Goal: Task Accomplishment & Management: Complete application form

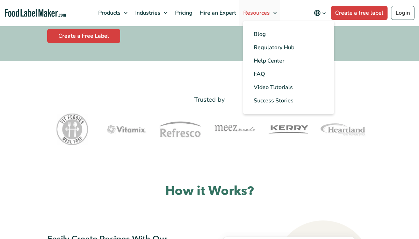
scroll to position [186, 0]
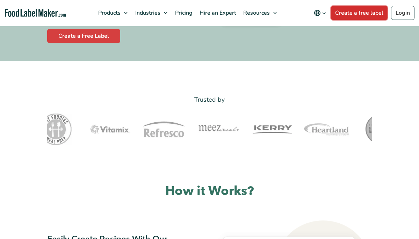
click at [361, 18] on link "Create a free label" at bounding box center [359, 13] width 57 height 14
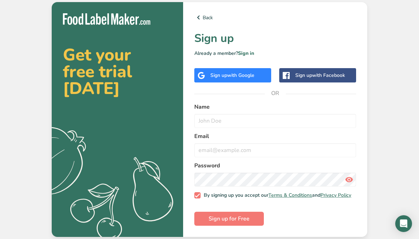
click at [240, 65] on div "Back Sign up Already a member? Sign in Sign up with Google Sign up with Faceboo…" at bounding box center [275, 119] width 184 height 235
click at [239, 72] on span "with Google" at bounding box center [240, 75] width 27 height 7
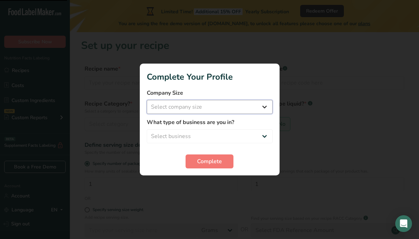
click at [266, 101] on select "Select company size Fewer than 10 Employees 10 to 50 Employees 51 to 500 Employ…" at bounding box center [210, 107] width 126 height 14
select select "1"
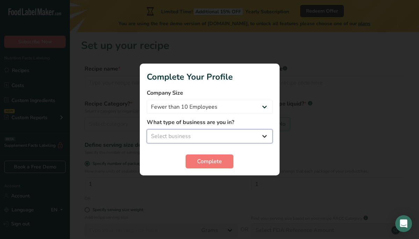
click at [222, 137] on select "Select business Packaged Food Manufacturer Restaurant & Cafe Bakery Meal Plans …" at bounding box center [210, 136] width 126 height 14
select select "2"
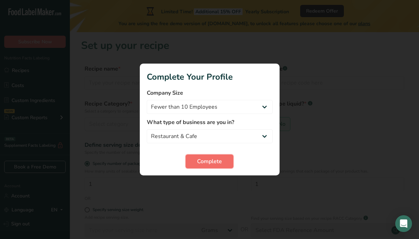
click at [219, 159] on span "Complete" at bounding box center [209, 161] width 25 height 8
